Goal: Use online tool/utility: Utilize a website feature to perform a specific function

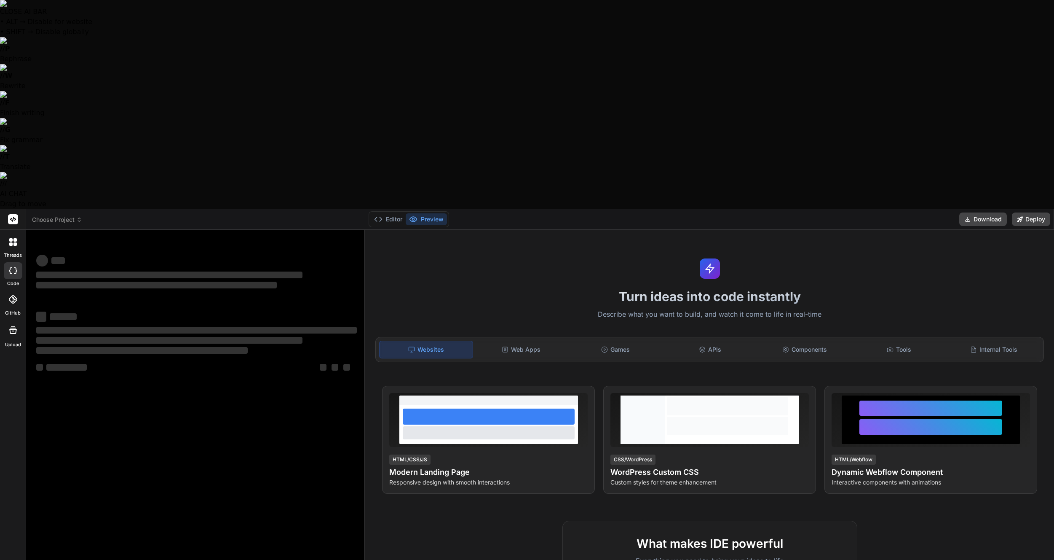
type textarea "x"
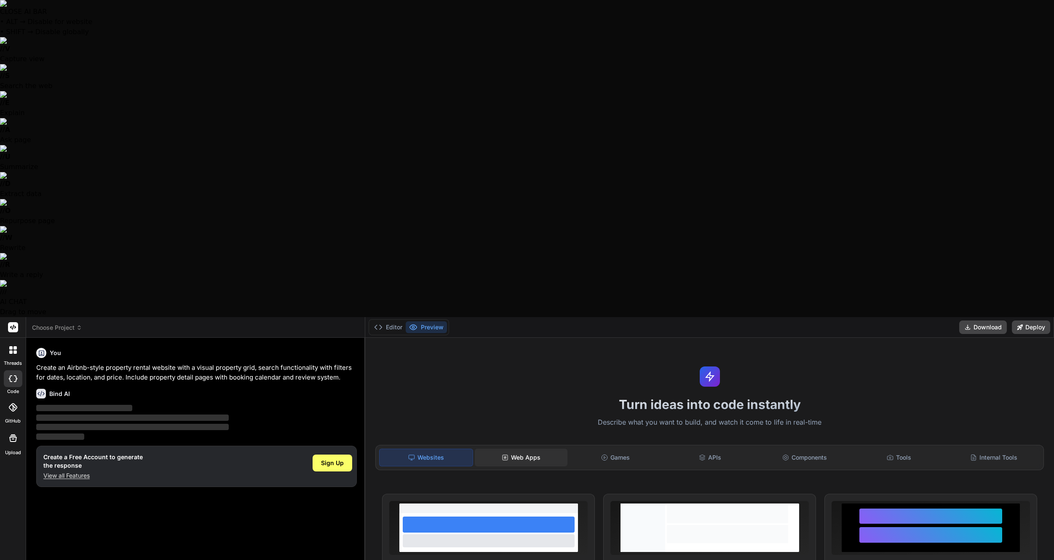
click at [533, 448] on div "Web Apps" at bounding box center [521, 457] width 93 height 18
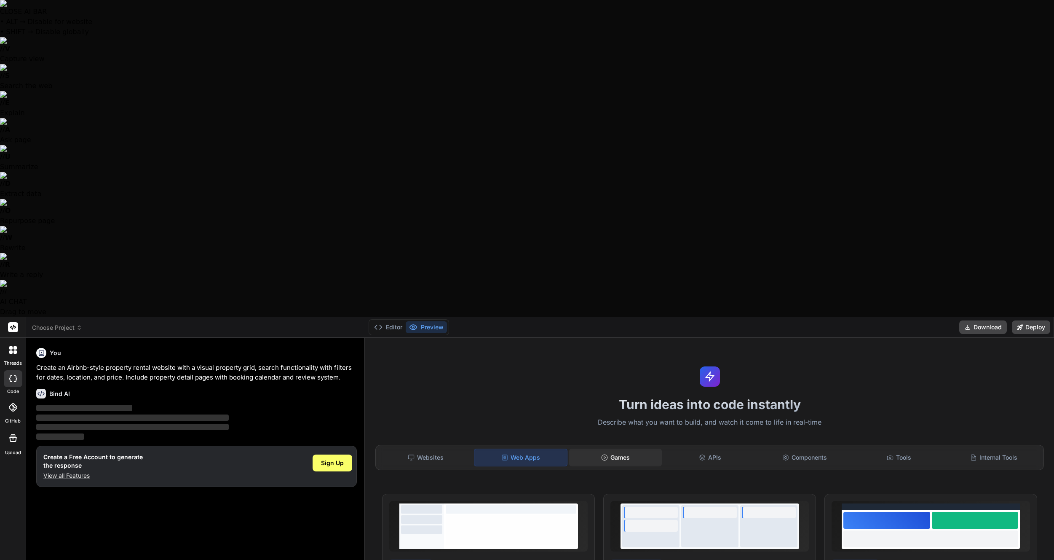
click at [635, 448] on div "Games" at bounding box center [615, 457] width 93 height 18
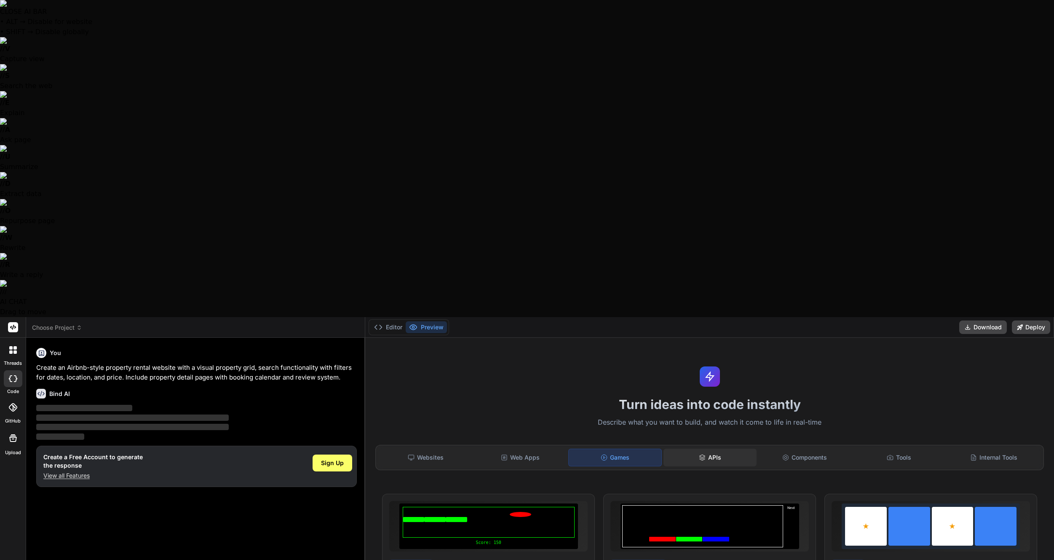
click at [722, 448] on div "APIs" at bounding box center [710, 457] width 93 height 18
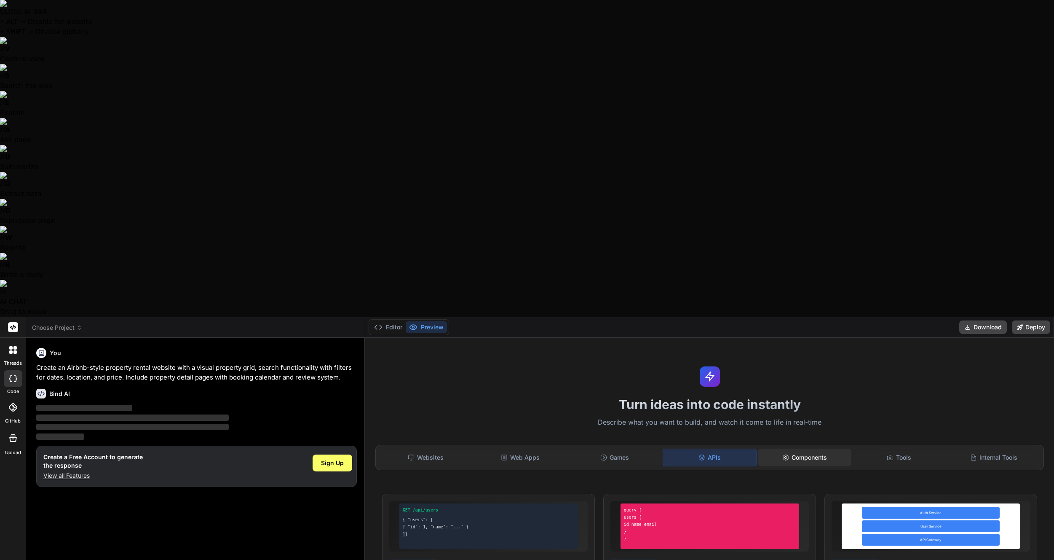
click at [816, 448] on div "Components" at bounding box center [804, 457] width 93 height 18
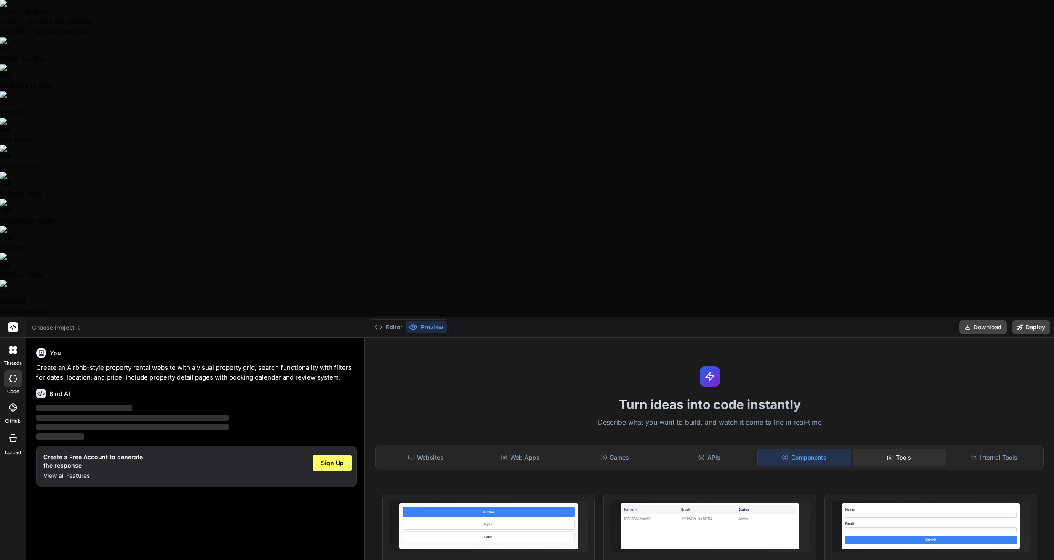
click at [901, 448] on div "Tools" at bounding box center [899, 457] width 93 height 18
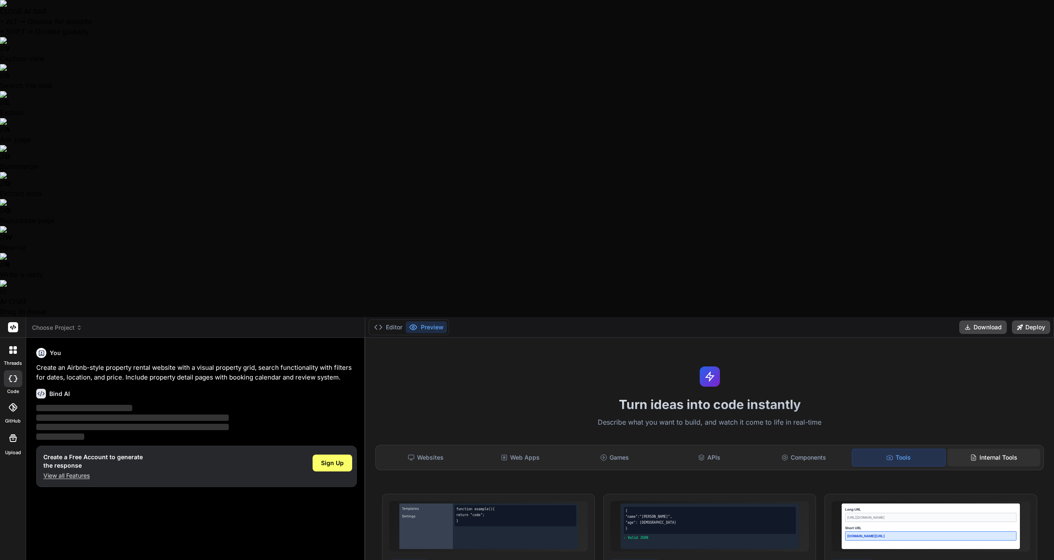
click at [983, 448] on div "Internal Tools" at bounding box center [994, 457] width 93 height 18
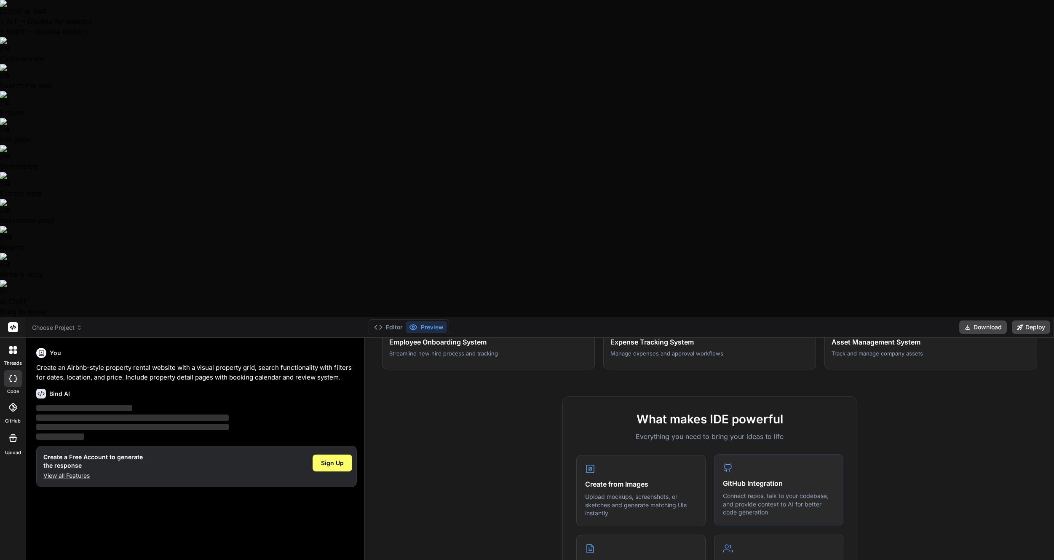
scroll to position [247, 0]
